Goal: Check status: Check status

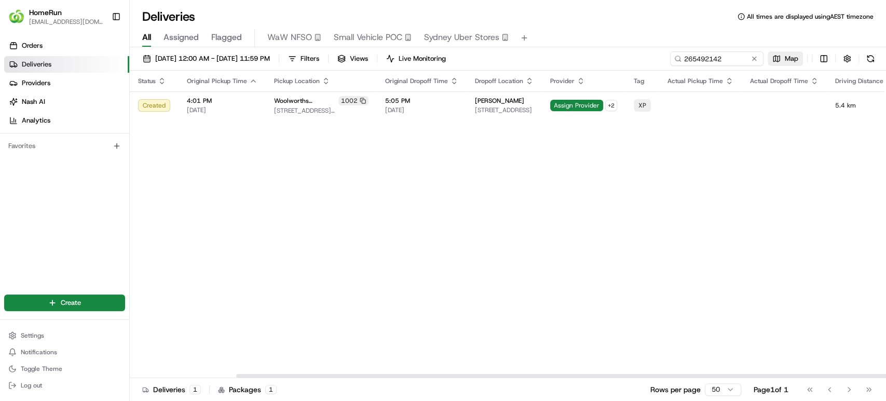
scroll to position [0, 123]
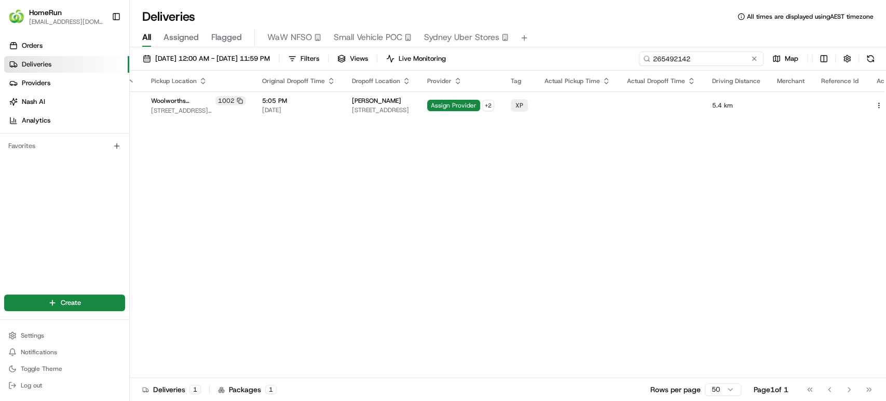
drag, startPoint x: 730, startPoint y: 61, endPoint x: 417, endPoint y: 59, distance: 313.1
click at [417, 59] on div "16/08/2025 12:00 AM - 20/08/2025 11:59 PM Filters Views Live Monitoring 2654921…" at bounding box center [508, 60] width 756 height 19
paste input "540113"
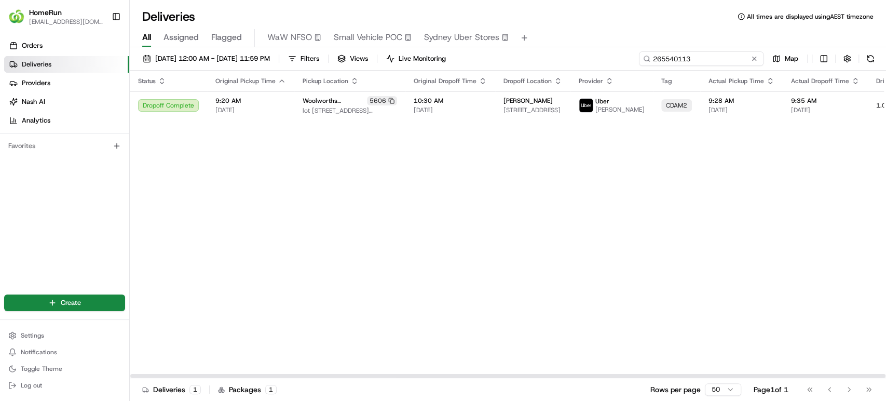
type input "265540113"
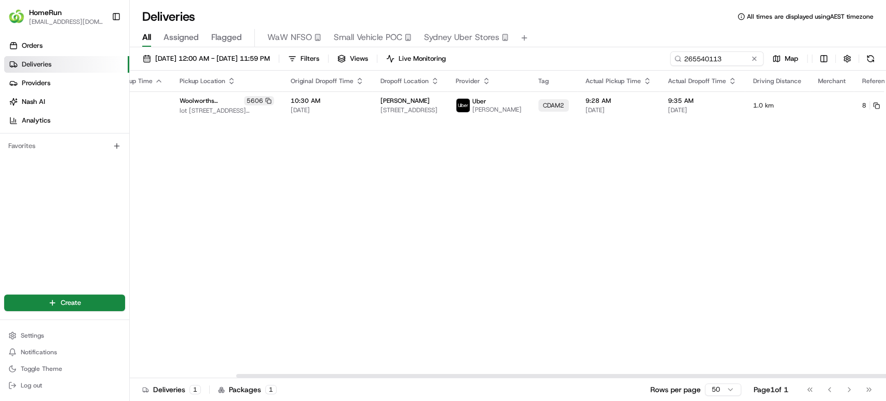
drag, startPoint x: 570, startPoint y: 374, endPoint x: 885, endPoint y: 294, distance: 325.3
click at [885, 374] on div at bounding box center [613, 376] width 755 height 4
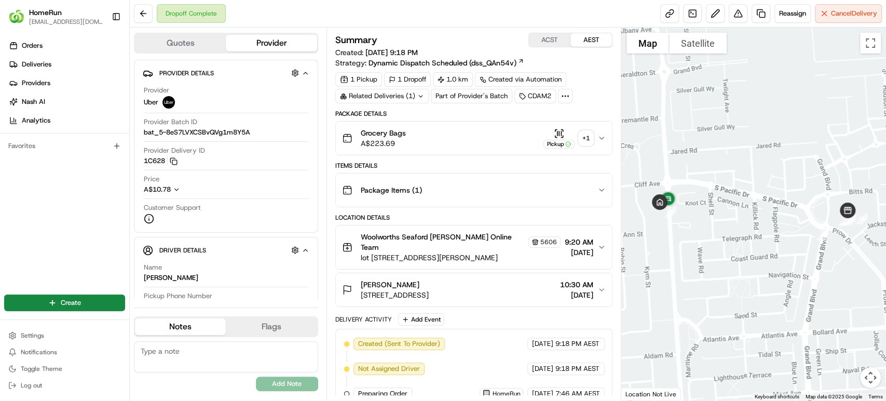
click at [600, 136] on icon "button" at bounding box center [602, 138] width 8 height 8
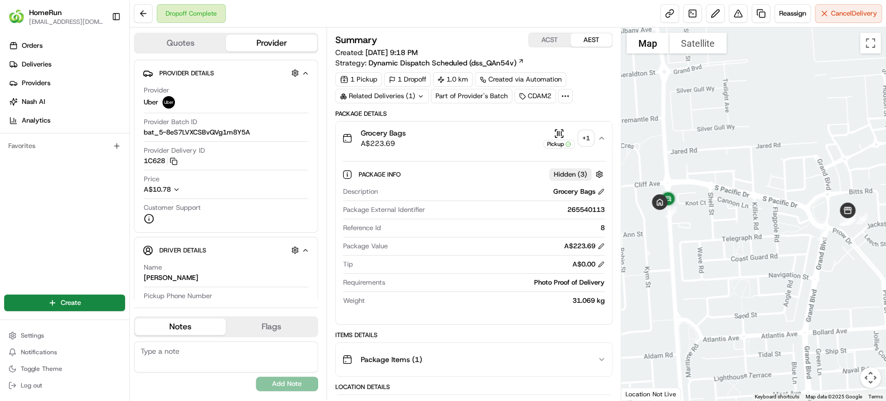
click at [584, 137] on div "+ 1" at bounding box center [586, 138] width 15 height 15
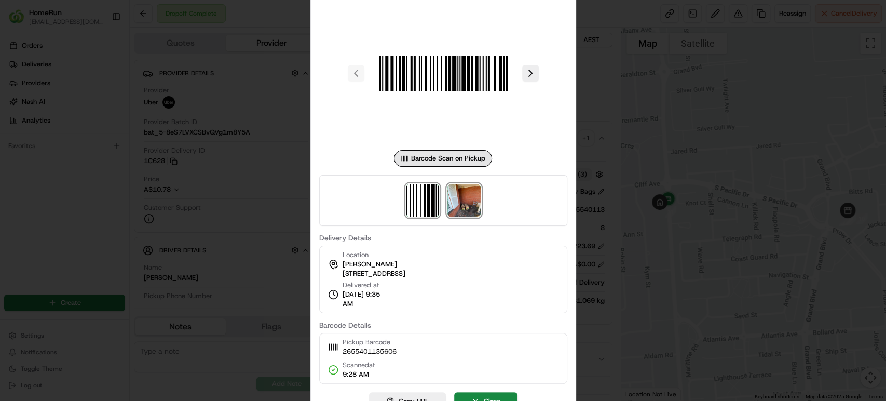
click at [465, 203] on img at bounding box center [464, 200] width 33 height 33
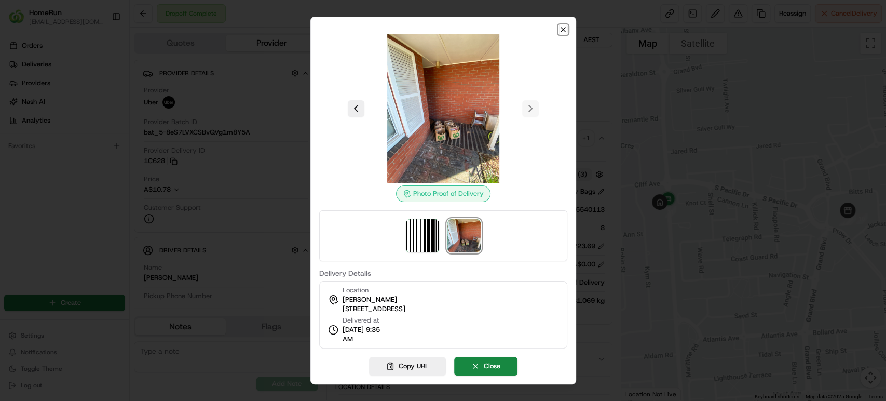
click at [563, 26] on icon "button" at bounding box center [563, 29] width 8 height 8
